Goal: Information Seeking & Learning: Learn about a topic

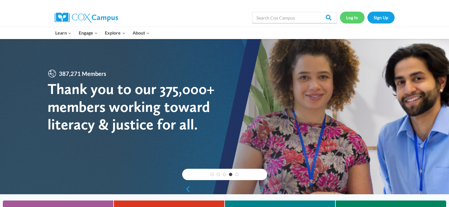
click at [351, 17] on link "Log In" at bounding box center [352, 18] width 25 height 12
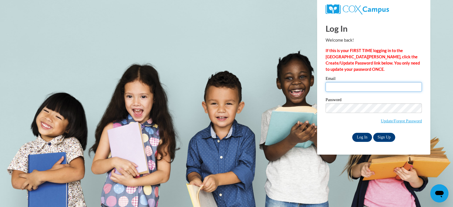
type input "tamarapulmas81@hotmail.com"
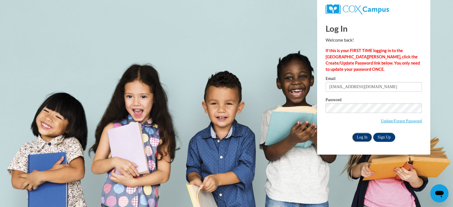
click at [358, 134] on input "Log In" at bounding box center [362, 137] width 20 height 9
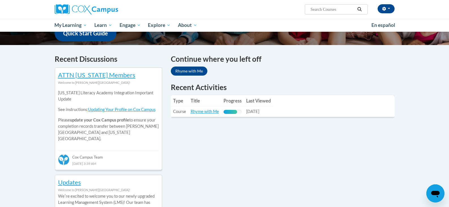
scroll to position [151, 0]
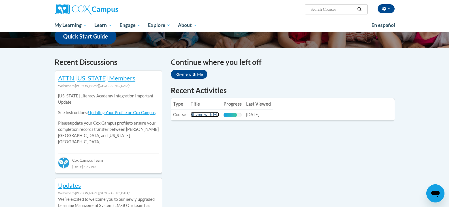
click at [196, 115] on link "Rhyme with Me" at bounding box center [205, 114] width 28 height 5
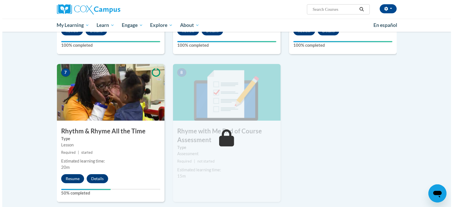
scroll to position [390, 0]
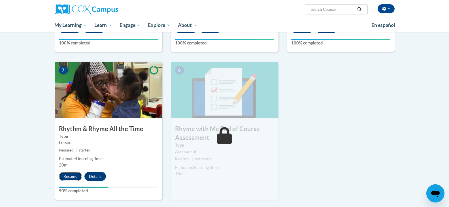
click at [71, 174] on button "Resume" at bounding box center [70, 176] width 23 height 9
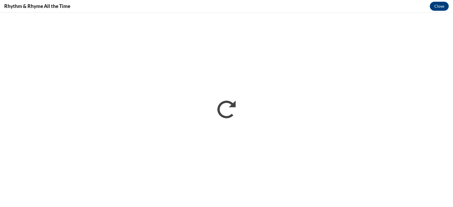
scroll to position [0, 0]
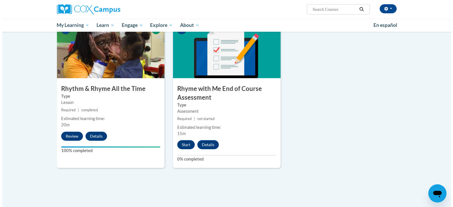
scroll to position [429, 0]
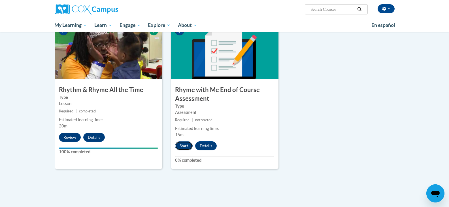
click at [185, 144] on button "Start" at bounding box center [184, 145] width 18 height 9
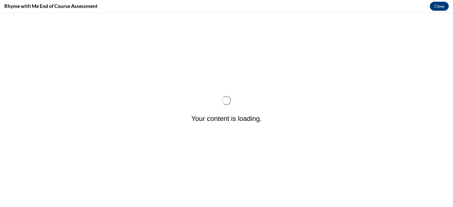
scroll to position [0, 0]
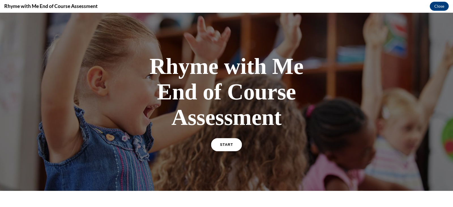
click at [220, 146] on span "START" at bounding box center [226, 145] width 13 height 4
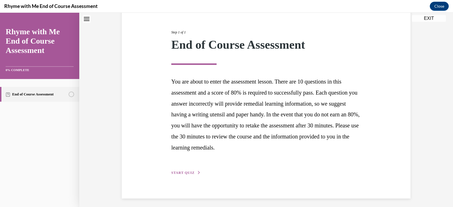
scroll to position [65, 0]
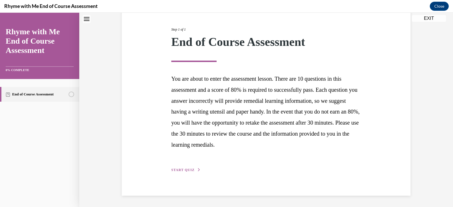
click at [180, 168] on span "START QUIZ" at bounding box center [182, 170] width 23 height 4
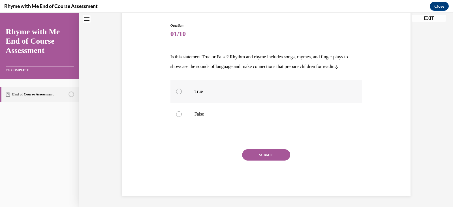
click at [176, 97] on label "True" at bounding box center [266, 91] width 192 height 23
click at [176, 94] on input "True" at bounding box center [179, 92] width 6 height 6
radio input "true"
click at [176, 97] on label "True" at bounding box center [266, 91] width 192 height 23
click at [176, 94] on input "True" at bounding box center [179, 92] width 6 height 6
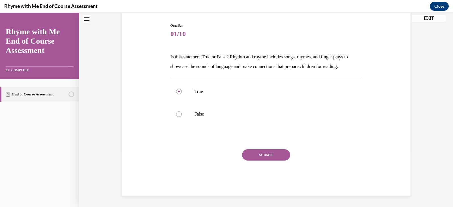
click at [243, 157] on button "SUBMIT" at bounding box center [266, 154] width 48 height 11
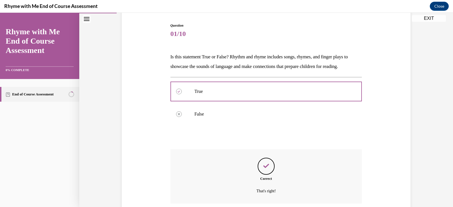
scroll to position [102, 0]
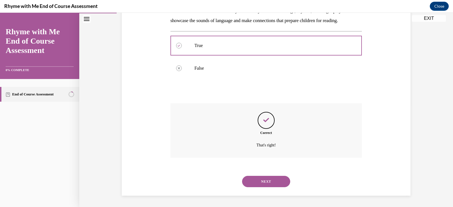
click at [254, 181] on button "NEXT" at bounding box center [266, 181] width 48 height 11
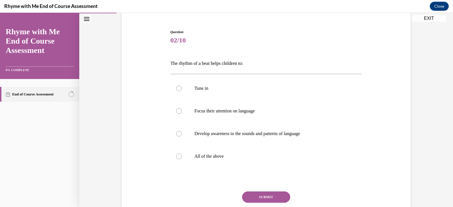
scroll to position [54, 0]
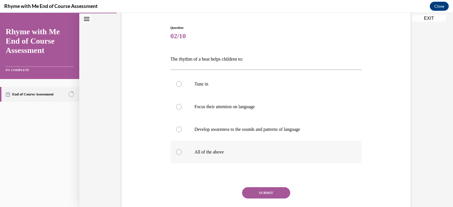
click at [177, 148] on label "All of the above" at bounding box center [266, 152] width 192 height 23
click at [177, 149] on input "All of the above" at bounding box center [179, 152] width 6 height 6
radio input "true"
click at [253, 189] on button "SUBMIT" at bounding box center [266, 192] width 48 height 11
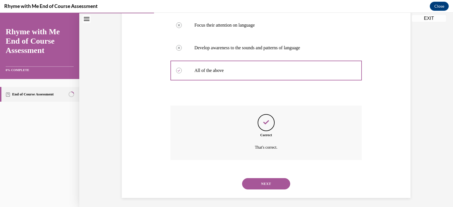
scroll to position [137, 0]
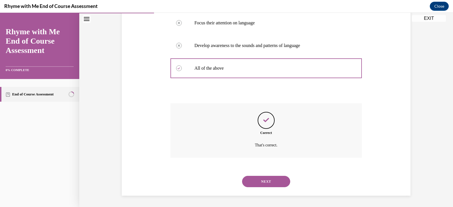
click at [251, 181] on button "NEXT" at bounding box center [266, 181] width 48 height 11
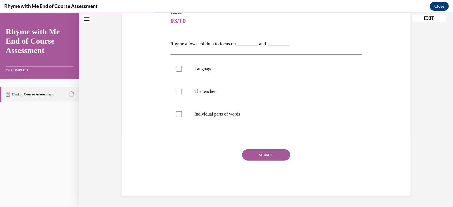
scroll to position [63, 0]
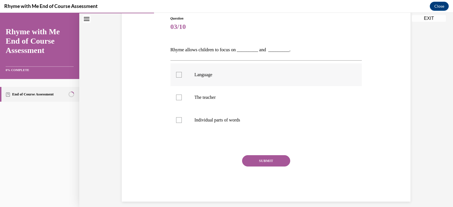
click at [177, 79] on label "Language" at bounding box center [266, 74] width 192 height 23
click at [177, 78] on input "Language" at bounding box center [179, 75] width 6 height 6
checkbox input "true"
click at [176, 123] on div at bounding box center [179, 120] width 6 height 6
click at [176, 123] on input "Individual parts of words" at bounding box center [179, 120] width 6 height 6
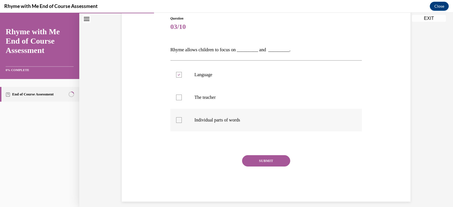
checkbox input "true"
click at [250, 163] on button "SUBMIT" at bounding box center [266, 160] width 48 height 11
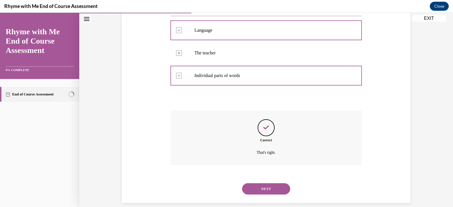
scroll to position [115, 0]
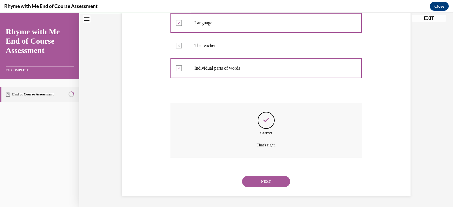
click at [253, 184] on button "NEXT" at bounding box center [266, 181] width 48 height 11
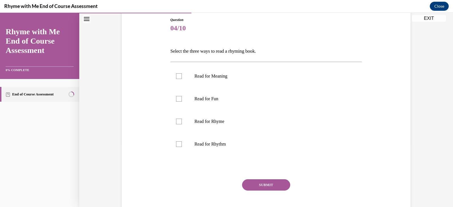
scroll to position [66, 0]
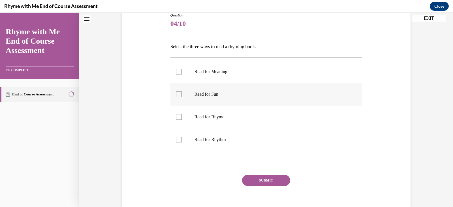
click at [179, 96] on div at bounding box center [179, 94] width 6 height 6
click at [179, 96] on input "Read for Fun" at bounding box center [179, 94] width 6 height 6
checkbox input "true"
click at [176, 116] on div at bounding box center [179, 117] width 6 height 6
click at [176, 116] on input "Read for Rhyme" at bounding box center [179, 117] width 6 height 6
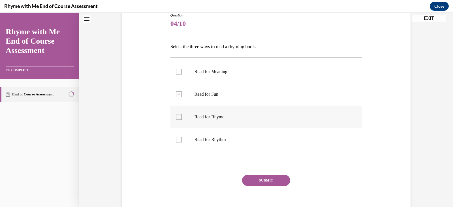
checkbox input "true"
click at [176, 140] on div at bounding box center [179, 140] width 6 height 6
click at [176, 140] on input "Read for Rhythm" at bounding box center [179, 140] width 6 height 6
checkbox input "true"
click at [246, 177] on button "SUBMIT" at bounding box center [266, 180] width 48 height 11
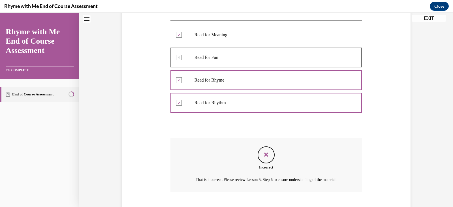
scroll to position [144, 0]
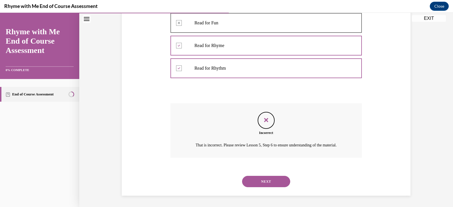
click at [258, 178] on button "NEXT" at bounding box center [266, 181] width 48 height 11
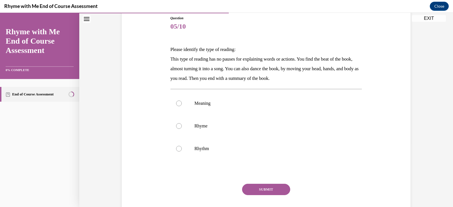
scroll to position [64, 0]
click at [177, 147] on div at bounding box center [179, 148] width 6 height 6
click at [177, 147] on input "Rhythm" at bounding box center [179, 148] width 6 height 6
radio input "true"
click at [178, 147] on icon at bounding box center [179, 148] width 2 height 2
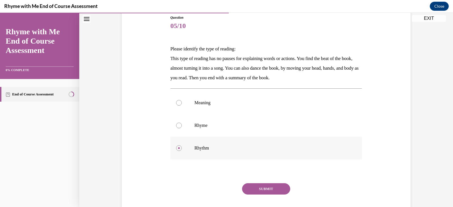
click at [177, 147] on input "Rhythm" at bounding box center [179, 148] width 6 height 6
click at [246, 187] on button "SUBMIT" at bounding box center [266, 188] width 48 height 11
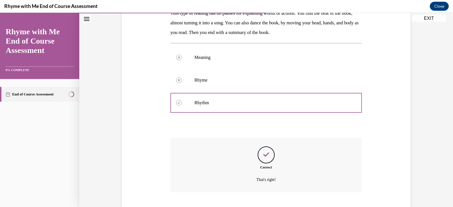
scroll to position [144, 0]
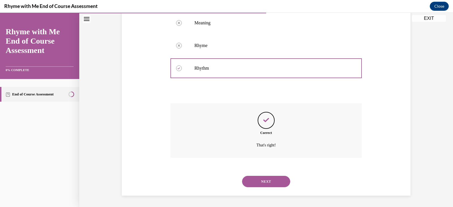
click at [248, 183] on button "NEXT" at bounding box center [266, 181] width 48 height 11
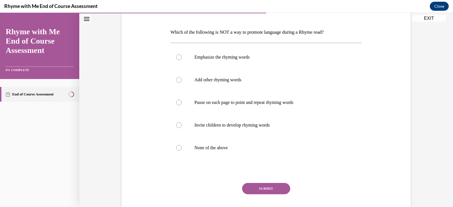
scroll to position [84, 0]
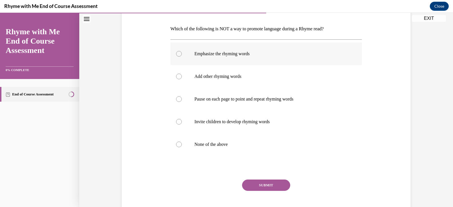
click at [176, 55] on div at bounding box center [179, 54] width 6 height 6
click at [176, 55] on input "Emphasize the rhyming words" at bounding box center [179, 54] width 6 height 6
radio input "true"
click at [177, 77] on div at bounding box center [179, 77] width 6 height 6
click at [177, 77] on input "Add other rhyming words" at bounding box center [179, 77] width 6 height 6
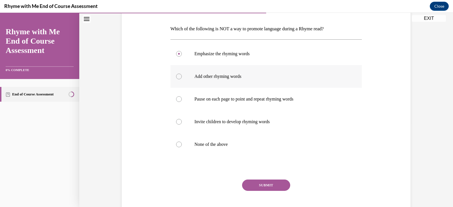
radio input "true"
click at [176, 122] on div at bounding box center [179, 122] width 6 height 6
click at [176, 122] on input "Invite children to develop rhyming words" at bounding box center [179, 122] width 6 height 6
radio input "true"
click at [177, 147] on div at bounding box center [179, 145] width 6 height 6
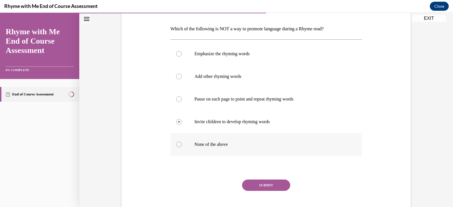
click at [177, 147] on input "None of the above" at bounding box center [179, 145] width 6 height 6
radio input "true"
click at [247, 184] on button "SUBMIT" at bounding box center [266, 184] width 48 height 11
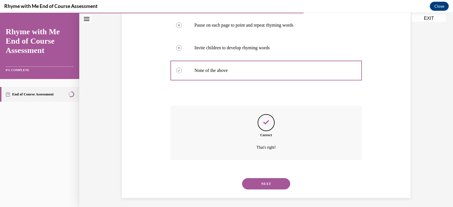
scroll to position [160, 0]
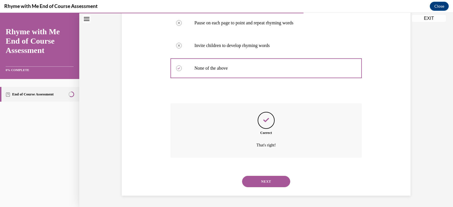
click at [256, 185] on button "NEXT" at bounding box center [266, 181] width 48 height 11
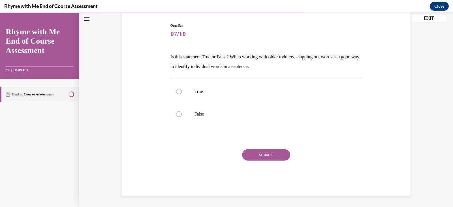
scroll to position [56, 0]
click at [179, 94] on label "True" at bounding box center [266, 91] width 192 height 23
click at [179, 94] on input "True" at bounding box center [179, 92] width 6 height 6
radio input "true"
click at [244, 155] on button "SUBMIT" at bounding box center [266, 154] width 48 height 11
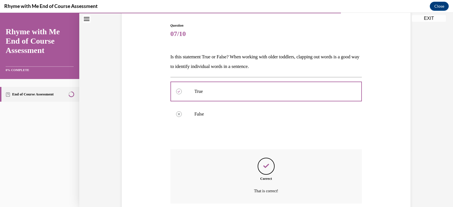
scroll to position [102, 0]
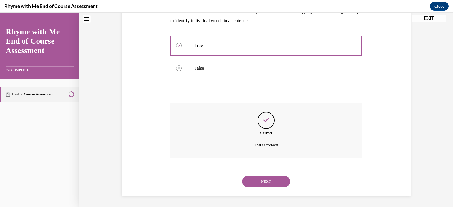
click at [263, 181] on button "NEXT" at bounding box center [266, 181] width 48 height 11
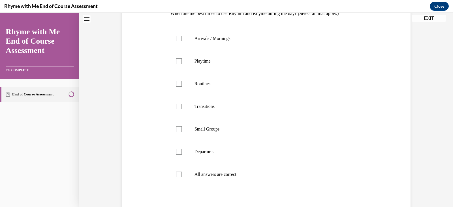
scroll to position [100, 0]
click at [174, 177] on label "All answers are correct" at bounding box center [266, 173] width 192 height 23
click at [176, 177] on input "All answers are correct" at bounding box center [179, 174] width 6 height 6
checkbox input "true"
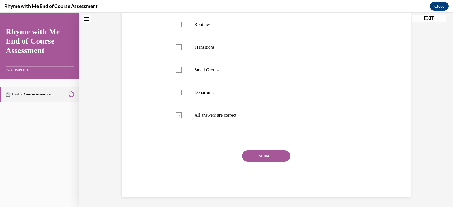
scroll to position [159, 0]
click at [277, 158] on button "SUBMIT" at bounding box center [266, 154] width 48 height 11
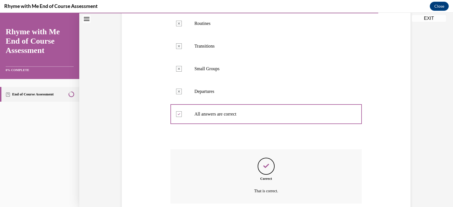
scroll to position [205, 0]
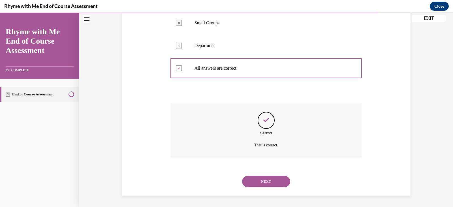
click at [253, 181] on button "NEXT" at bounding box center [266, 181] width 48 height 11
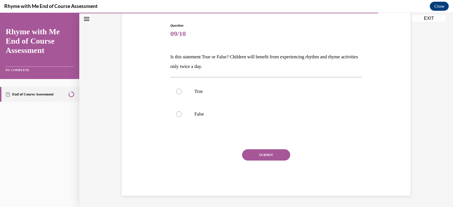
scroll to position [56, 0]
click at [179, 113] on div at bounding box center [179, 114] width 6 height 6
click at [179, 113] on input "False" at bounding box center [179, 114] width 6 height 6
radio input "true"
click at [270, 154] on button "SUBMIT" at bounding box center [266, 154] width 48 height 11
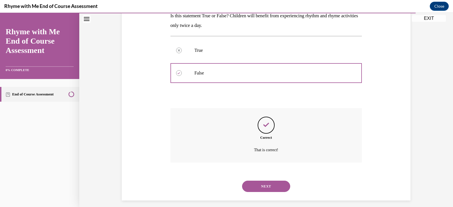
scroll to position [102, 0]
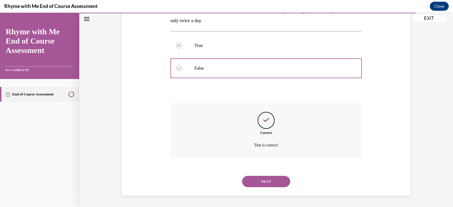
click at [255, 179] on button "NEXT" at bounding box center [266, 181] width 48 height 11
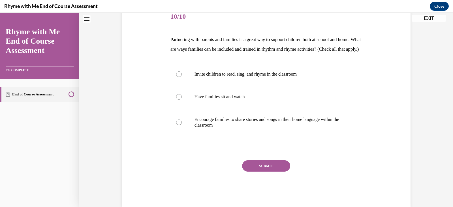
scroll to position [73, 0]
click at [177, 77] on div at bounding box center [179, 74] width 6 height 6
click at [177, 77] on input "Invite children to read, sing, and rhyme in the classroom" at bounding box center [179, 74] width 6 height 6
radio input "true"
click at [177, 99] on div at bounding box center [179, 97] width 6 height 6
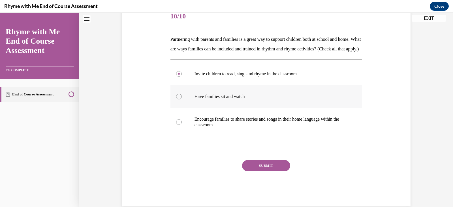
click at [177, 99] on input "Have families sit and watch" at bounding box center [179, 97] width 6 height 6
radio input "true"
click at [176, 77] on div at bounding box center [179, 74] width 6 height 6
click at [176, 77] on input "Invite children to read, sing, and rhyme in the classroom" at bounding box center [179, 74] width 6 height 6
radio input "true"
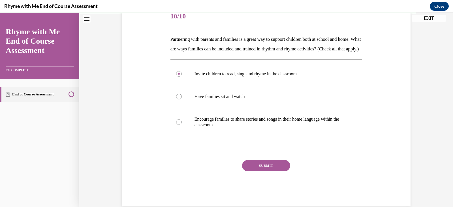
click at [250, 171] on button "SUBMIT" at bounding box center [266, 165] width 48 height 11
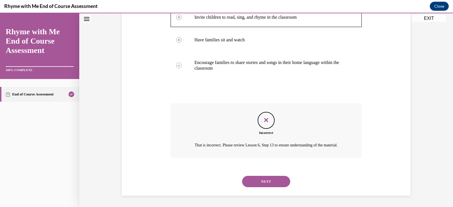
scroll to position [146, 0]
click at [258, 181] on button "NEXT" at bounding box center [266, 181] width 48 height 11
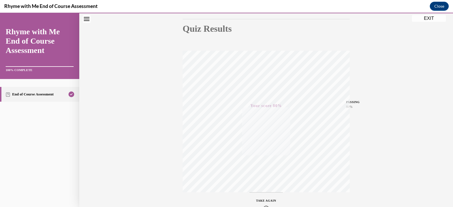
scroll to position [96, 0]
click at [428, 20] on button "EXIT" at bounding box center [429, 18] width 34 height 7
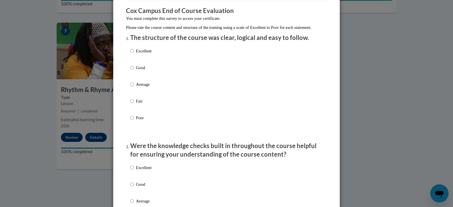
scroll to position [97, 0]
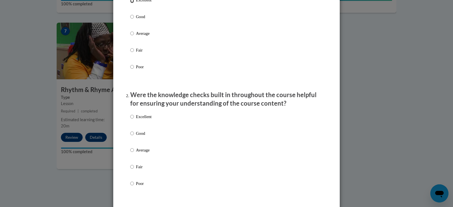
click at [131, 3] on input "Excellent" at bounding box center [132, 0] width 4 height 6
radio input "true"
click at [131, 120] on input "Excellent" at bounding box center [132, 117] width 4 height 6
radio input "true"
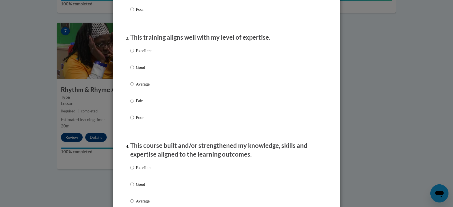
scroll to position [269, 0]
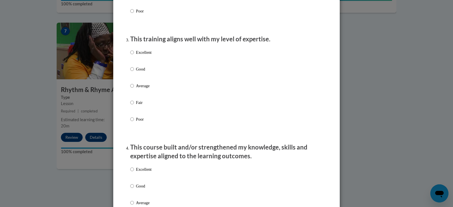
click at [136, 55] on p "Excellent" at bounding box center [144, 52] width 16 height 6
click at [134, 55] on input "Excellent" at bounding box center [132, 52] width 4 height 6
radio input "true"
click at [145, 172] on p "Excellent" at bounding box center [144, 169] width 16 height 6
click at [134, 172] on input "Excellent" at bounding box center [132, 169] width 4 height 6
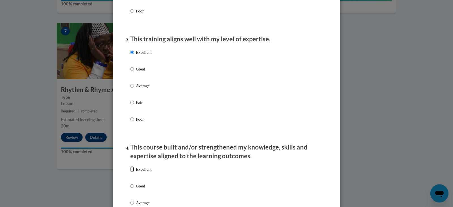
radio input "true"
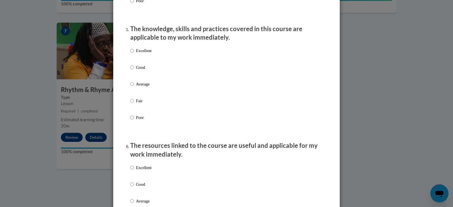
scroll to position [508, 0]
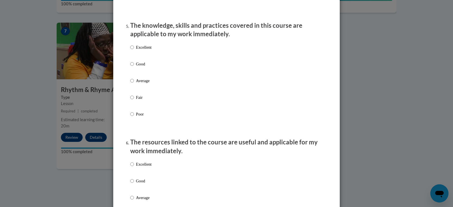
click at [136, 50] on p "Excellent" at bounding box center [144, 47] width 16 height 6
click at [134, 50] on input "Excellent" at bounding box center [132, 47] width 4 height 6
radio input "true"
click at [158, 154] on p "The resources linked to the course are useful and applicable for my work immedi…" at bounding box center [226, 147] width 192 height 18
click at [156, 169] on div "Excellent Good Average Fair Poor" at bounding box center [226, 204] width 192 height 92
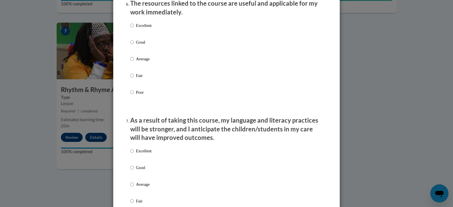
scroll to position [643, 0]
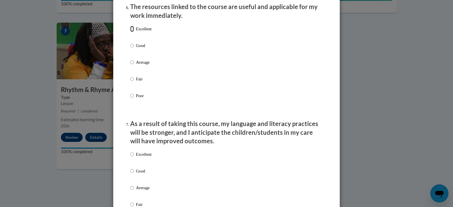
click at [130, 32] on input "Excellent" at bounding box center [132, 29] width 4 height 6
radio input "true"
click at [139, 157] on p "Excellent" at bounding box center [144, 154] width 16 height 6
click at [134, 157] on input "Excellent" at bounding box center [132, 154] width 4 height 6
radio input "true"
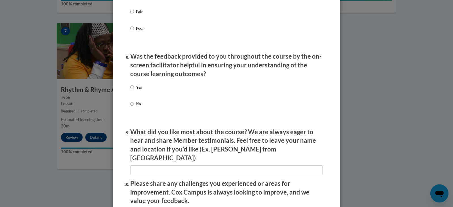
scroll to position [878, 0]
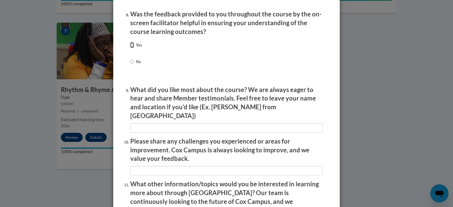
click at [130, 48] on input "Yes" at bounding box center [132, 45] width 4 height 6
radio input "true"
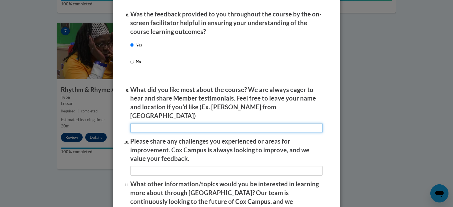
click at [171, 123] on input "textbox" at bounding box center [226, 128] width 192 height 10
type input "everthing"
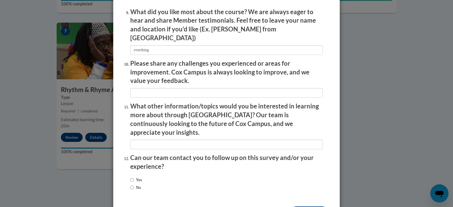
scroll to position [959, 0]
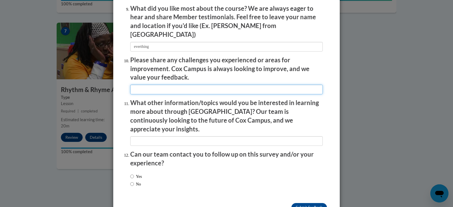
click at [255, 85] on input "textbox" at bounding box center [226, 90] width 192 height 10
type input "none"
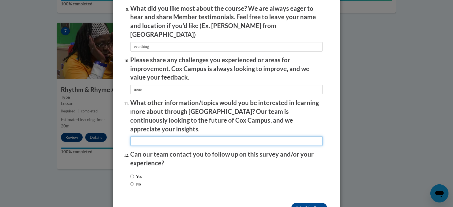
click at [222, 136] on input "textbox" at bounding box center [226, 141] width 192 height 10
type input "behavorial"
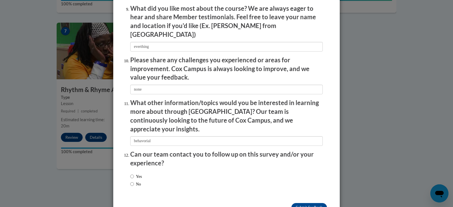
scroll to position [969, 0]
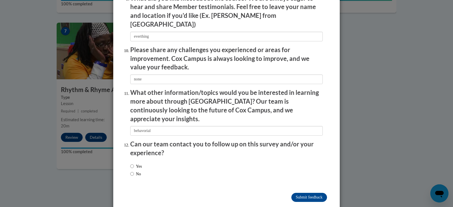
click at [132, 163] on label "Yes" at bounding box center [136, 166] width 12 height 6
click at [132, 163] on input "Yes" at bounding box center [132, 166] width 4 height 6
radio input "true"
click at [313, 193] on input "Submit feedback" at bounding box center [309, 197] width 36 height 9
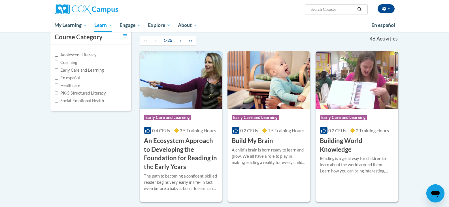
scroll to position [44, 0]
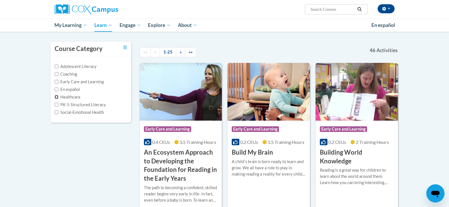
click at [57, 97] on input "Healthcare" at bounding box center [57, 97] width 4 height 4
checkbox input "true"
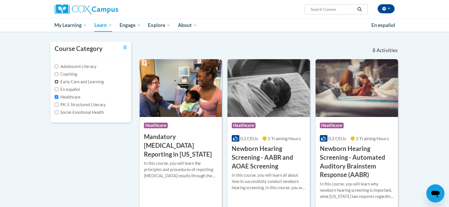
click at [57, 82] on input "Early Care and Learning" at bounding box center [57, 82] width 4 height 4
checkbox input "true"
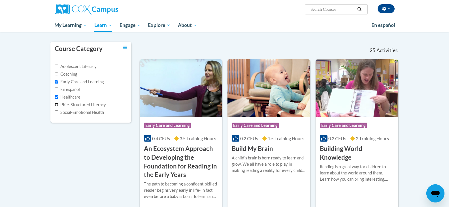
click at [56, 105] on input "PK-5 Structured Literacy" at bounding box center [57, 105] width 4 height 4
checkbox input "true"
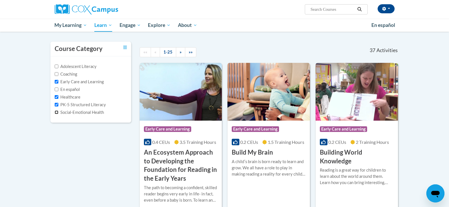
click at [57, 112] on input "Social-Emotional Health" at bounding box center [57, 112] width 4 height 4
checkbox input "true"
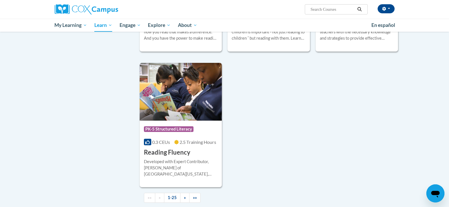
scroll to position [1241, 0]
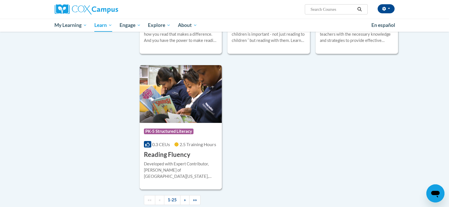
click at [189, 112] on img at bounding box center [181, 94] width 82 height 58
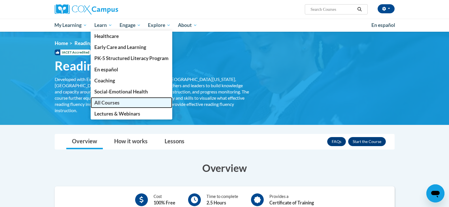
click at [98, 100] on span "All Courses" at bounding box center [106, 103] width 25 height 6
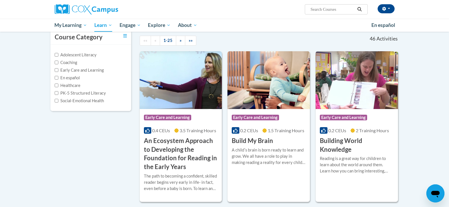
scroll to position [60, 0]
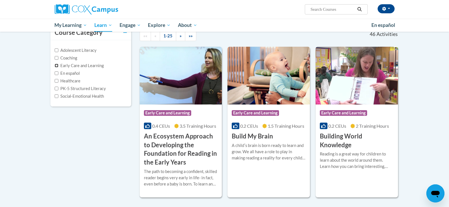
click at [58, 64] on input "Early Care and Learning" at bounding box center [57, 66] width 4 height 4
checkbox input "true"
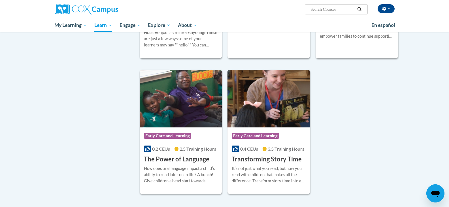
scroll to position [801, 0]
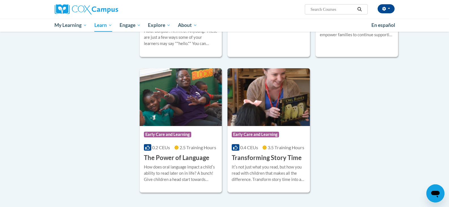
click at [271, 126] on img at bounding box center [268, 97] width 82 height 58
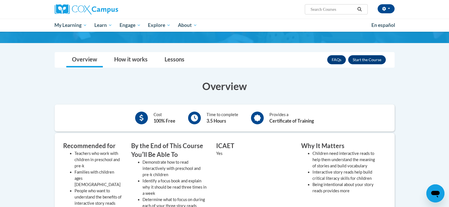
scroll to position [45, 0]
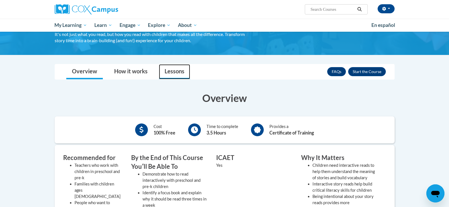
click at [179, 70] on link "Lessons" at bounding box center [174, 71] width 31 height 15
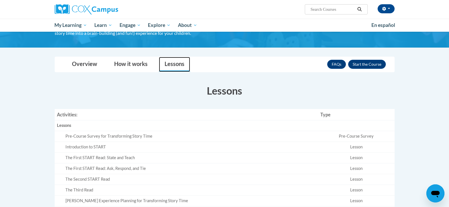
scroll to position [32, 0]
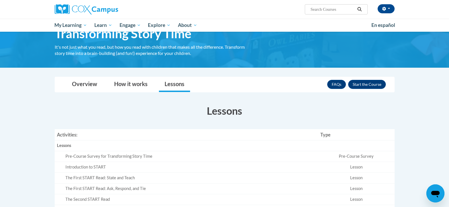
click at [448, 8] on div "[PERSON_NAME] ([GEOGRAPHIC_DATA]/[GEOGRAPHIC_DATA] UTC-05:00) My Profile Inbox …" at bounding box center [224, 16] width 449 height 32
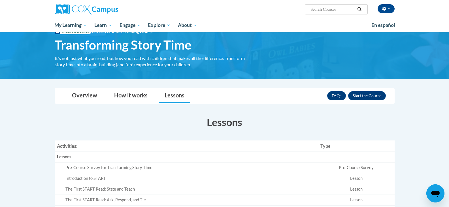
scroll to position [0, 0]
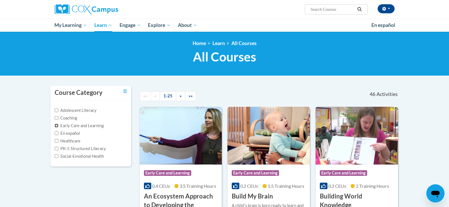
click at [55, 127] on input "Early Care and Learning" at bounding box center [57, 126] width 4 height 4
checkbox input "true"
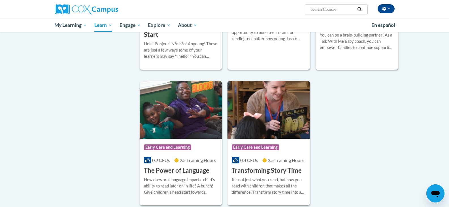
scroll to position [789, 0]
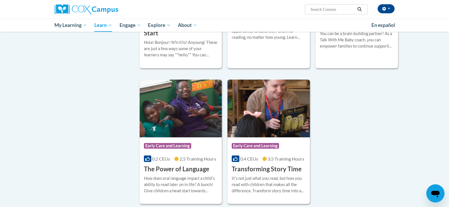
click at [261, 174] on h3 "Transforming Story Time" at bounding box center [267, 169] width 70 height 9
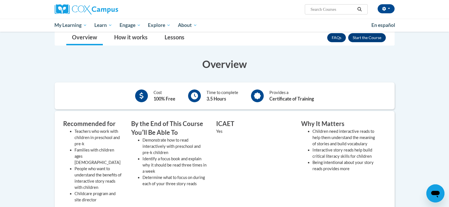
scroll to position [76, 0]
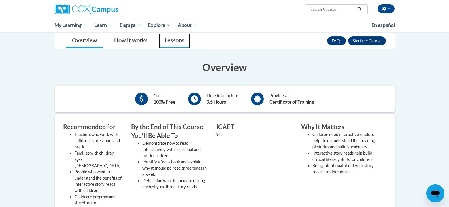
click at [170, 41] on link "Lessons" at bounding box center [174, 40] width 31 height 15
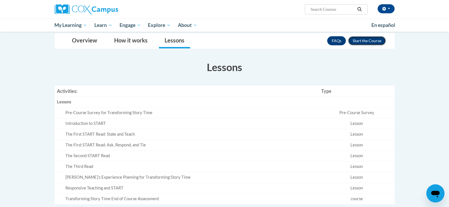
click at [368, 37] on button "Enroll" at bounding box center [367, 40] width 38 height 9
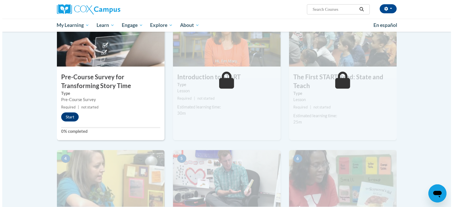
scroll to position [142, 0]
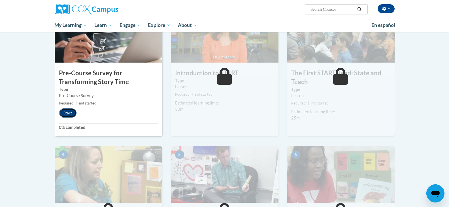
click at [68, 112] on button "Start" at bounding box center [68, 112] width 18 height 9
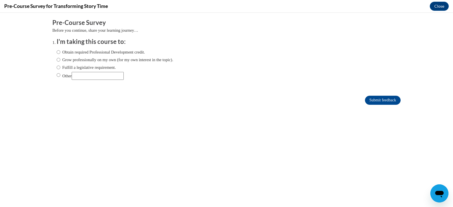
scroll to position [0, 0]
click at [57, 54] on input "Obtain required Professional Development credit." at bounding box center [59, 52] width 4 height 6
radio input "true"
click at [371, 97] on input "Submit feedback" at bounding box center [383, 100] width 36 height 9
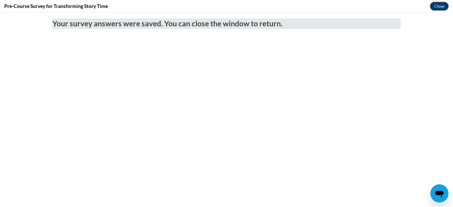
click at [440, 8] on button "Close" at bounding box center [439, 6] width 19 height 9
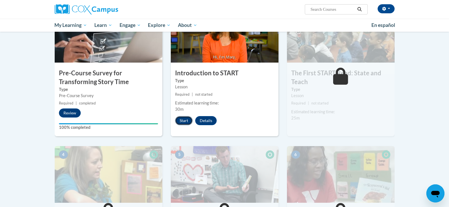
click at [182, 119] on button "Start" at bounding box center [184, 120] width 18 height 9
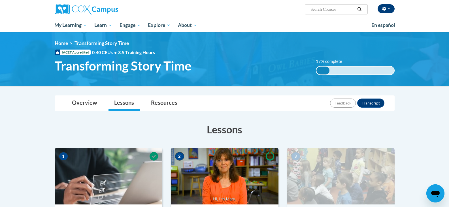
click at [389, 8] on span "button" at bounding box center [389, 8] width 2 height 1
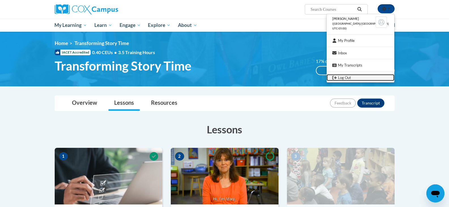
click at [354, 76] on link "Log Out" at bounding box center [360, 77] width 68 height 7
